Goal: Answer question/provide support

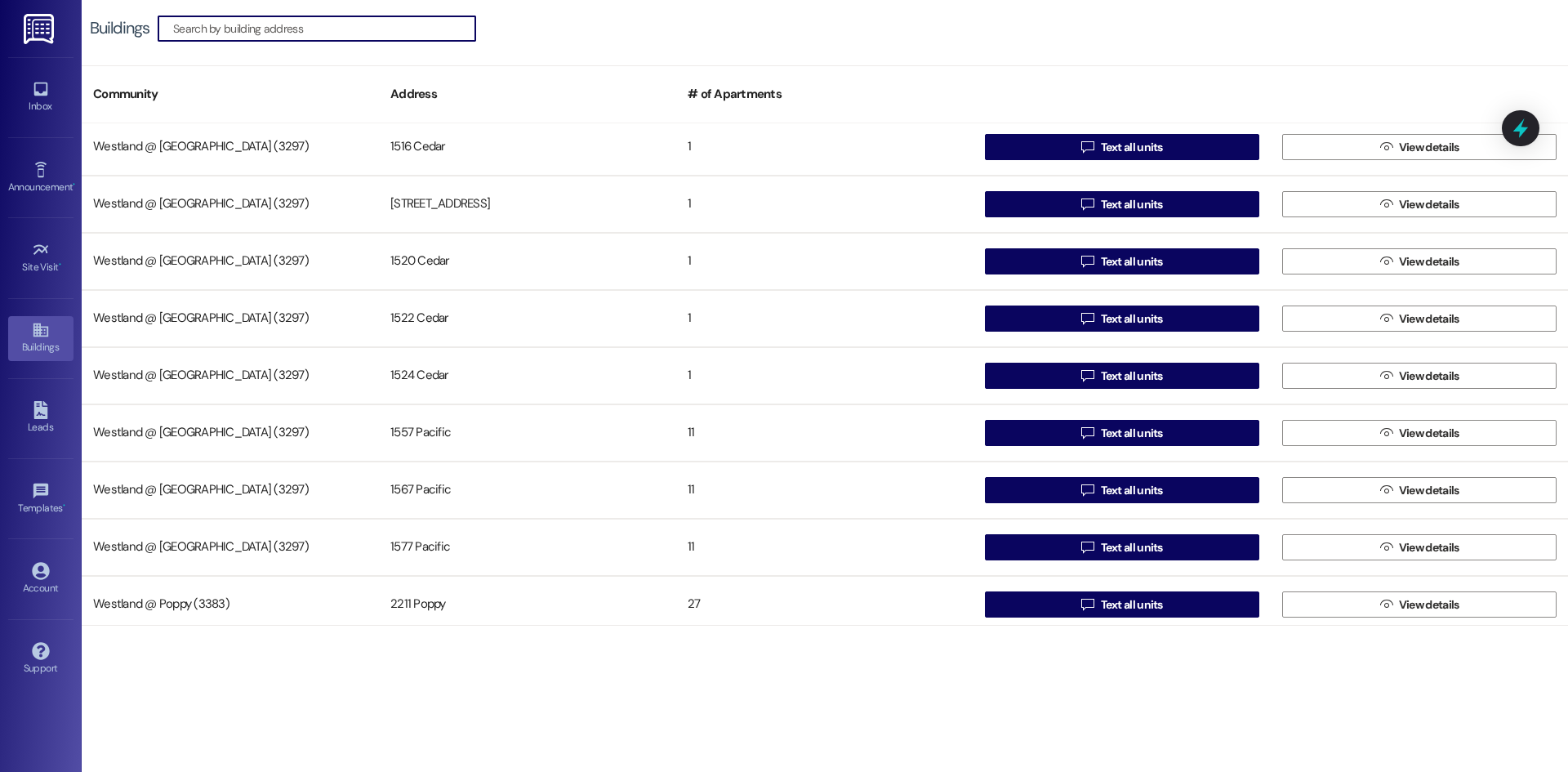
scroll to position [1900, 0]
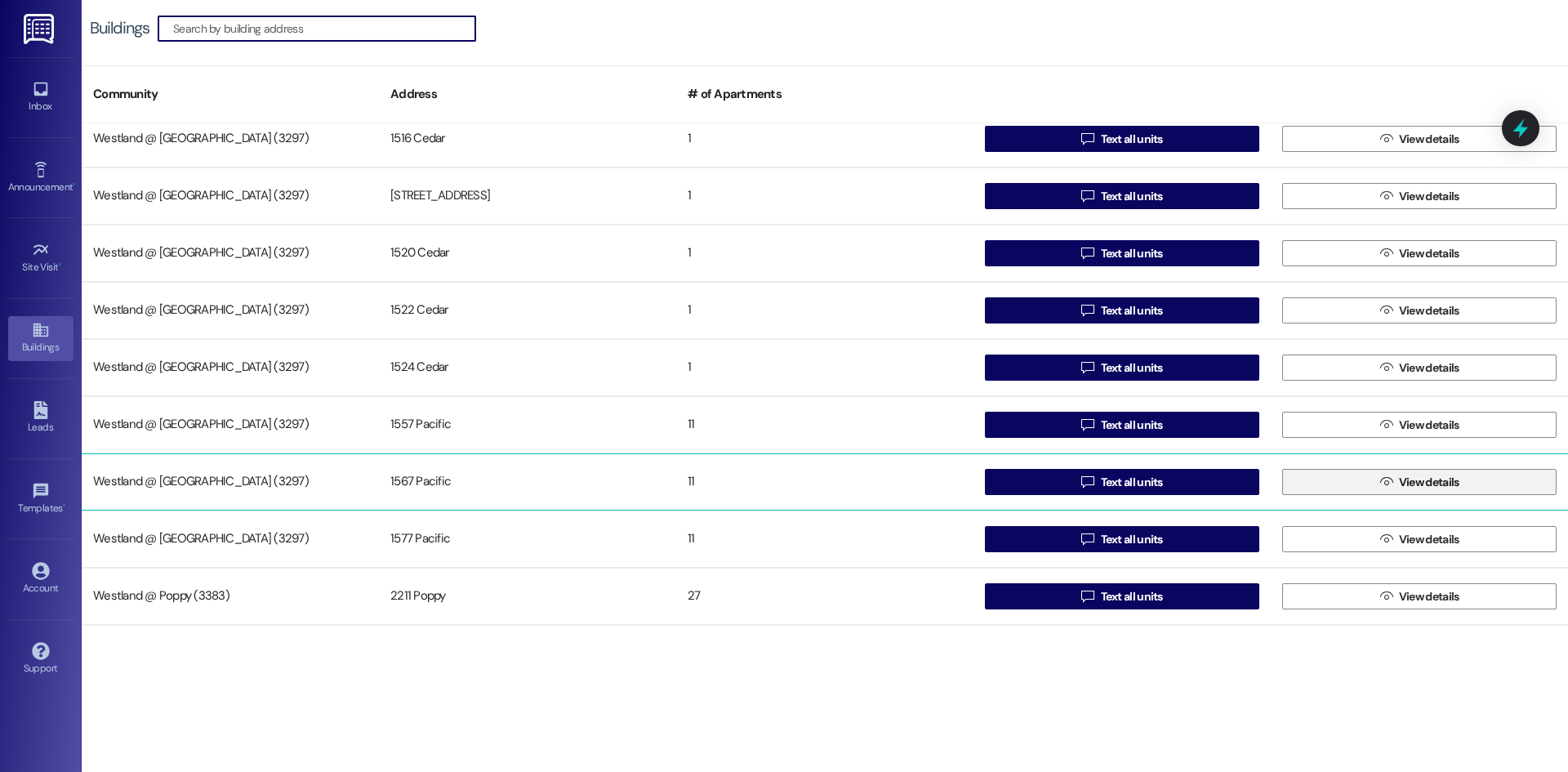
click at [1352, 485] on button " View details" at bounding box center [1419, 481] width 274 height 26
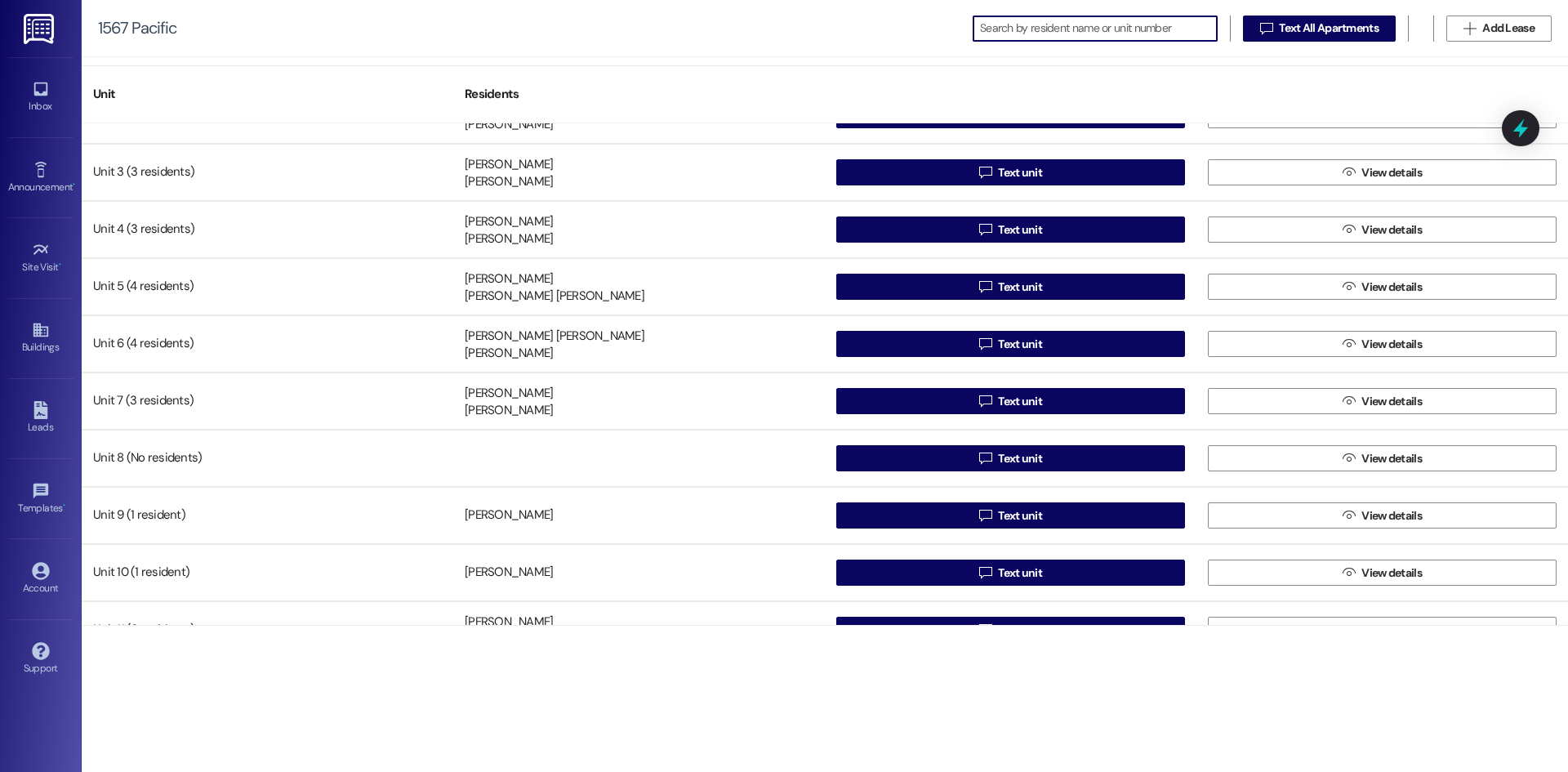
scroll to position [128, 0]
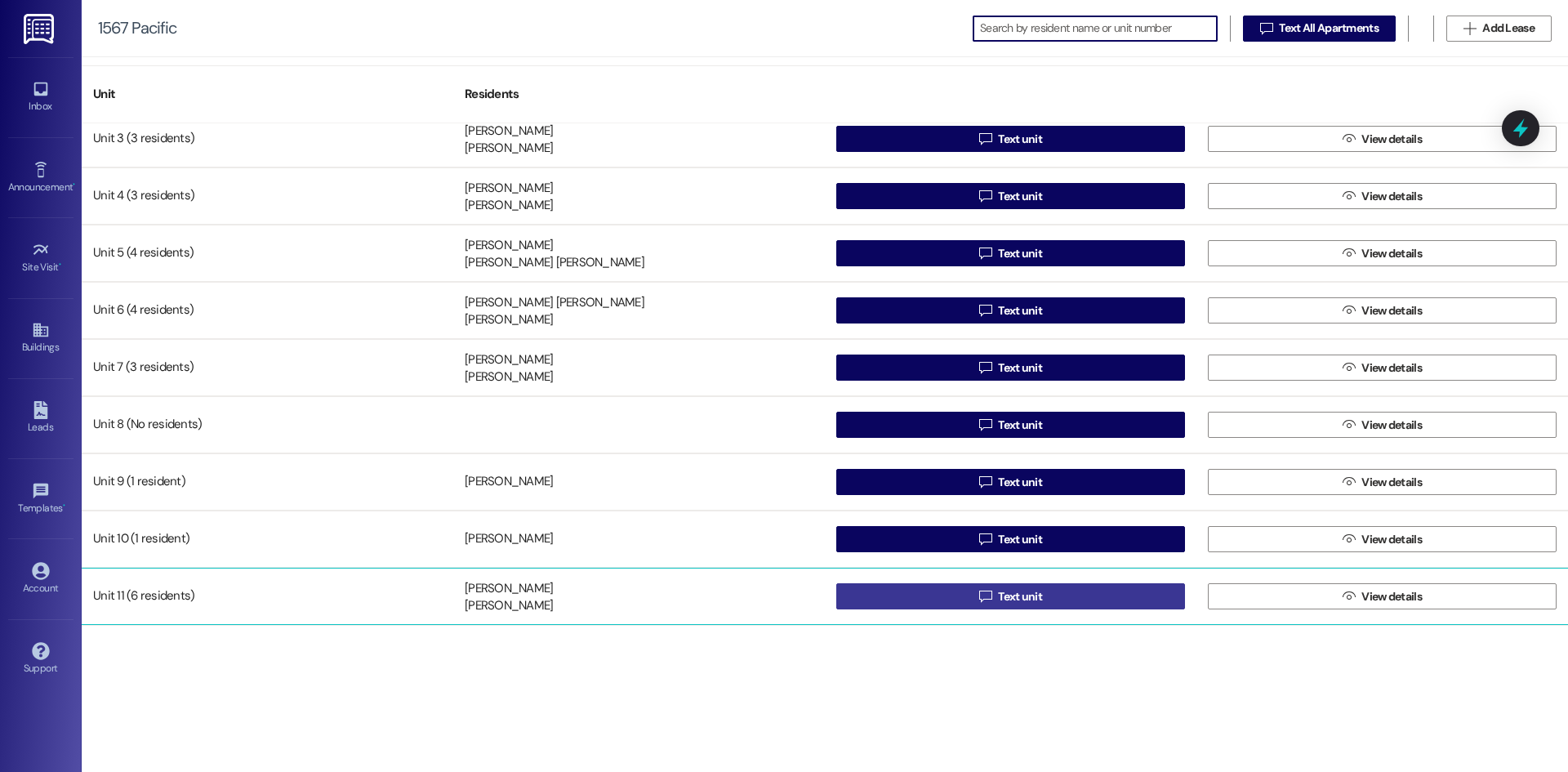
click at [900, 591] on button " Text unit" at bounding box center [1010, 596] width 348 height 26
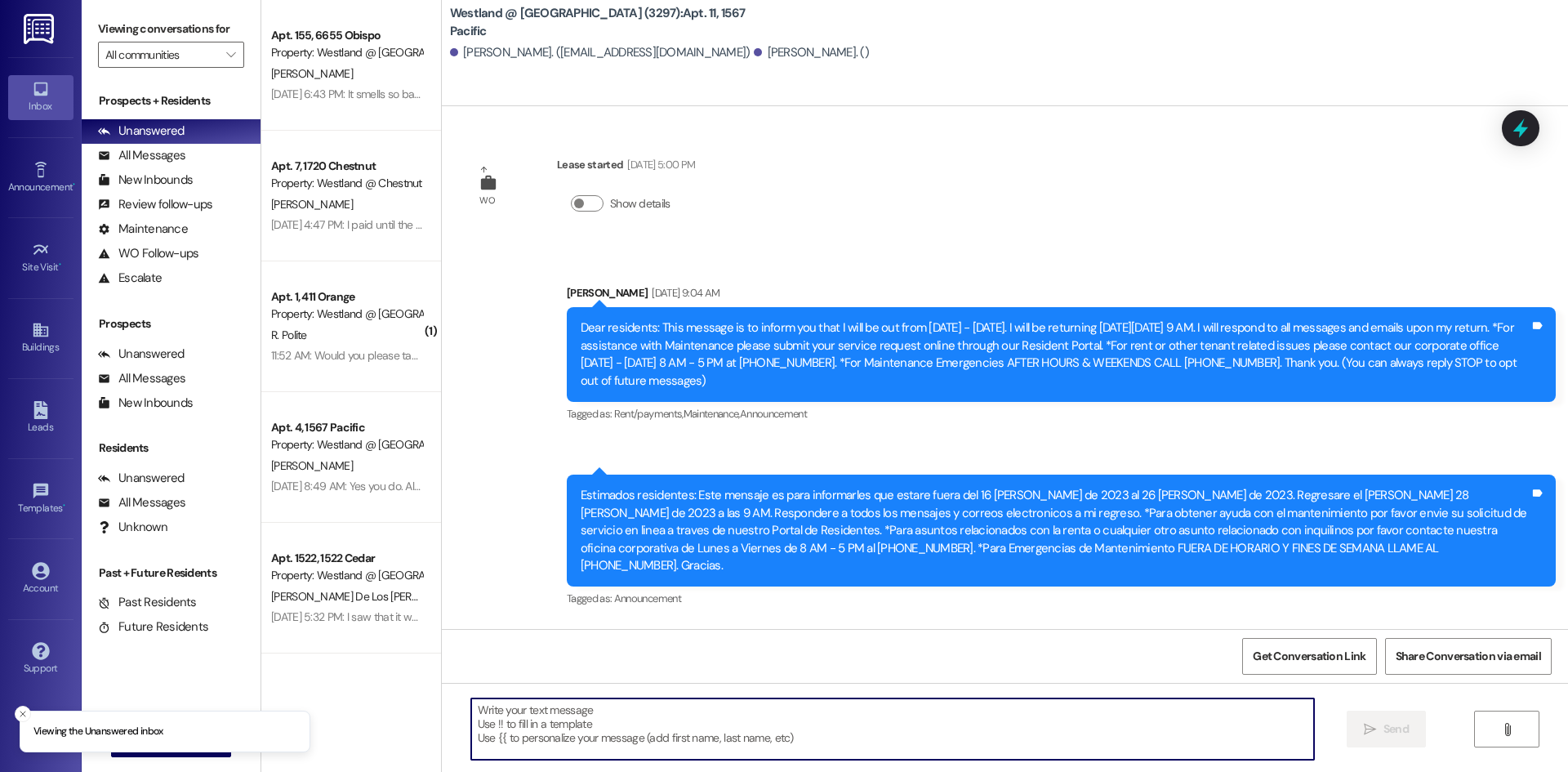
click at [737, 719] on textarea at bounding box center [892, 729] width 843 height 61
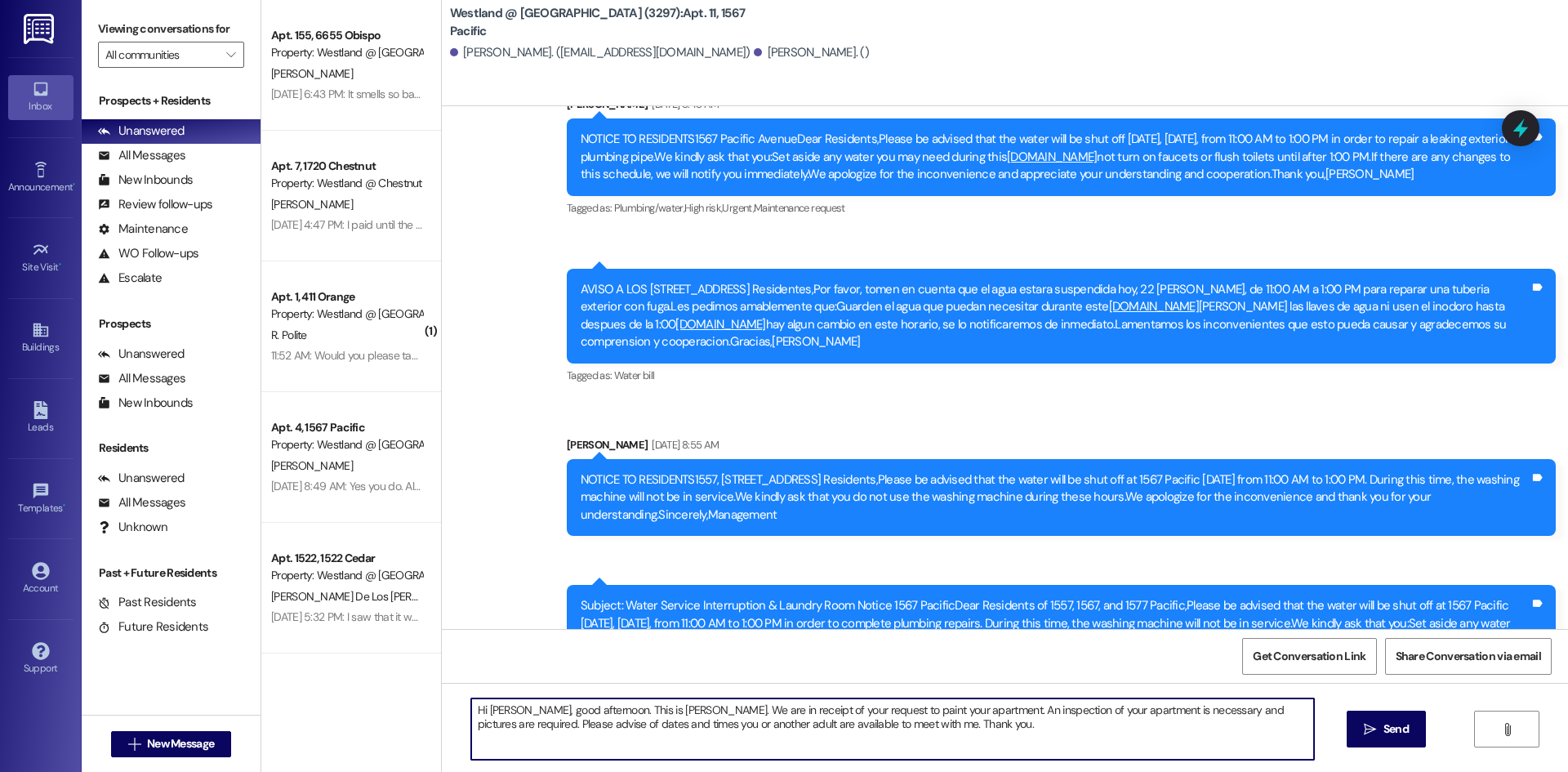
type textarea "Hi [PERSON_NAME], good afternoon. This is [PERSON_NAME]. We are in receipt of y…"
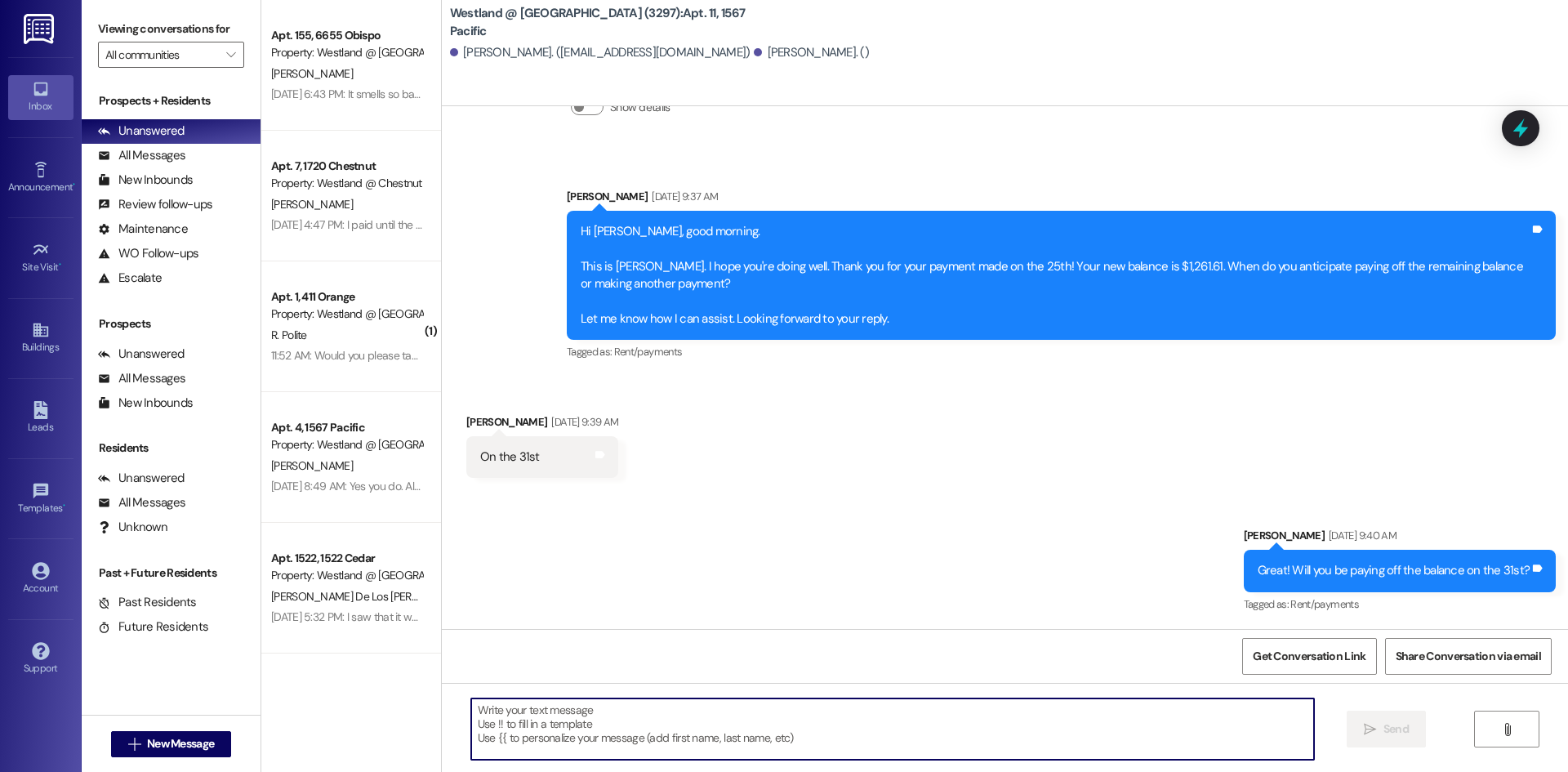
scroll to position [24628, 0]
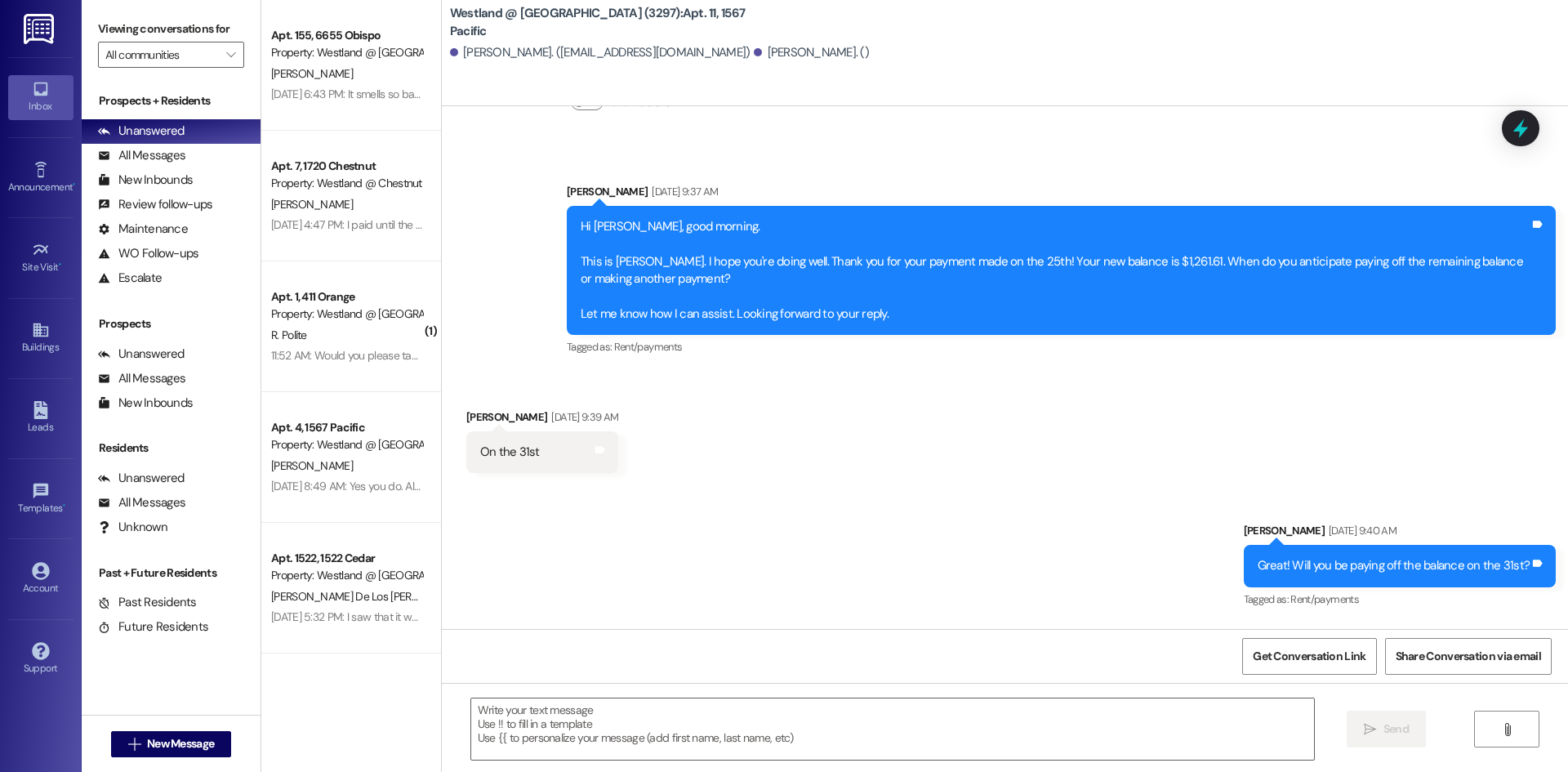
click at [1560, 623] on div "Received via SMS [PERSON_NAME] [DATE] 9:47 AM I'm going to try but I do know ma…" at bounding box center [1004, 680] width 1126 height 113
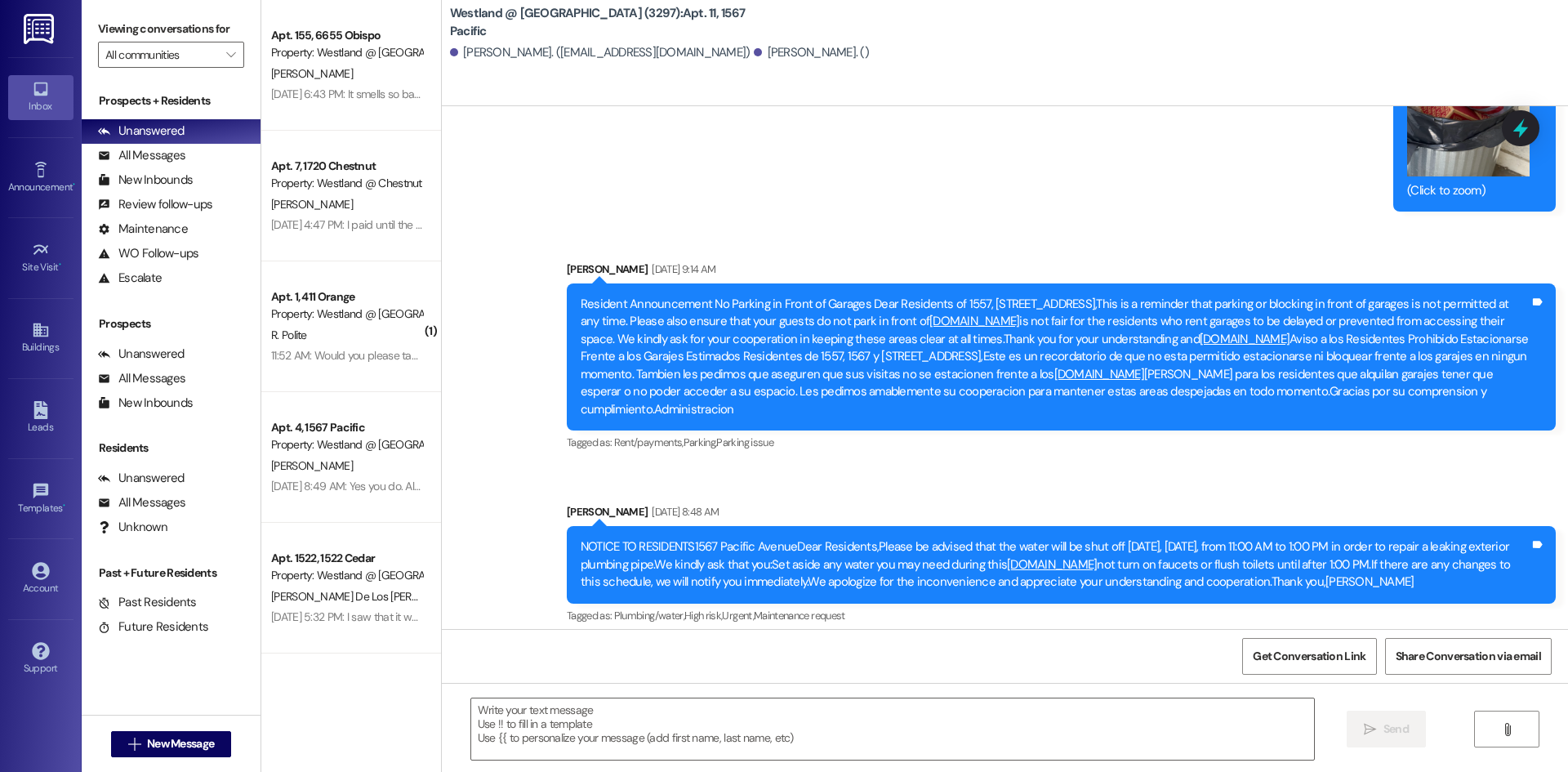
scroll to position [28197, 0]
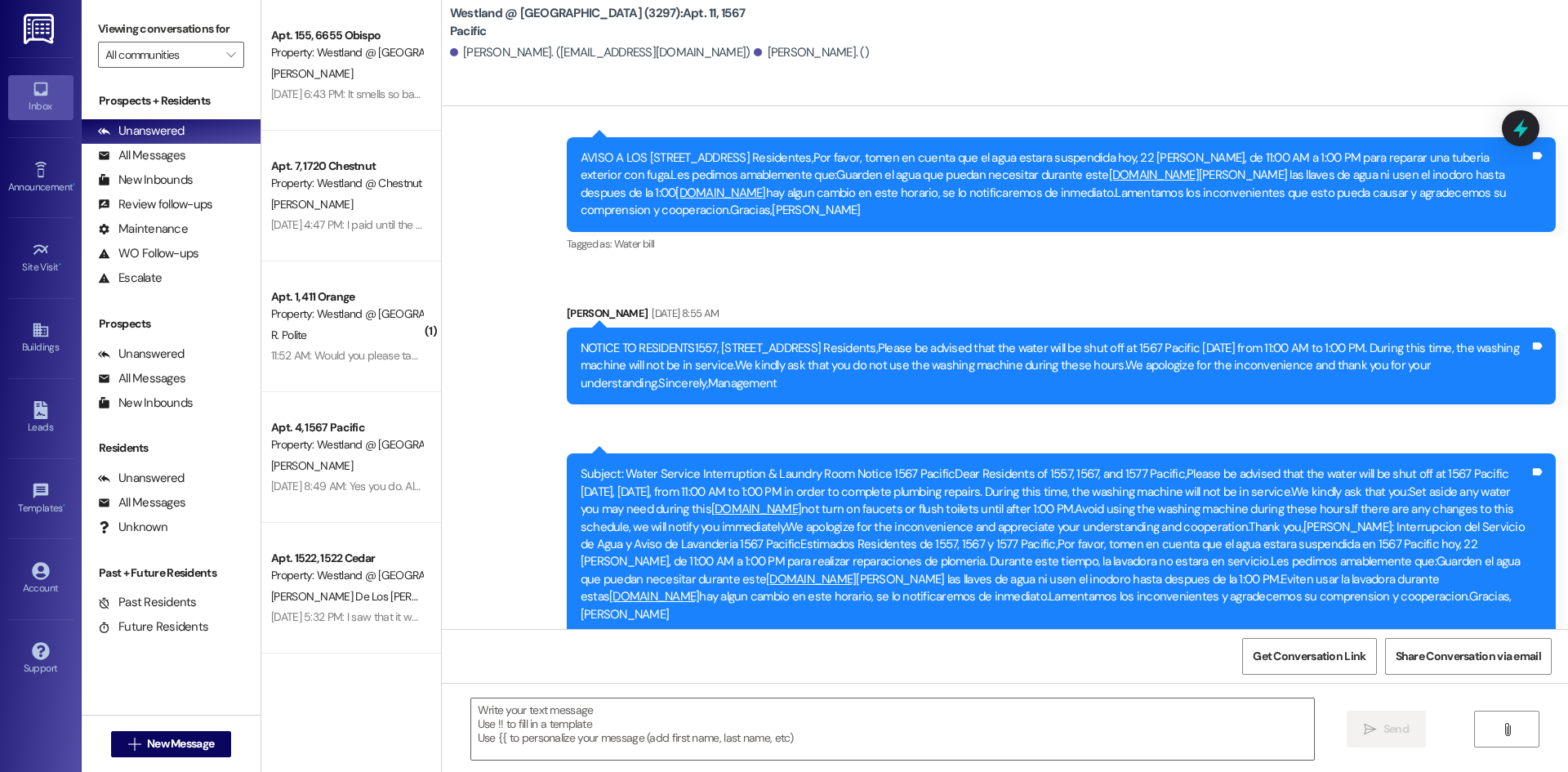
drag, startPoint x: 553, startPoint y: 527, endPoint x: 1027, endPoint y: 607, distance: 480.7
click at [1085, 658] on div "WO [PERSON_NAME] started [DATE] 5:00 PM Show details Announcement, sent via SMS…" at bounding box center [1004, 493] width 1126 height 772
copy div "[PERSON_NAME] 2:00 PM Hi [PERSON_NAME], good afternoon. This is [PERSON_NAME]. …"
